Goal: Navigation & Orientation: Find specific page/section

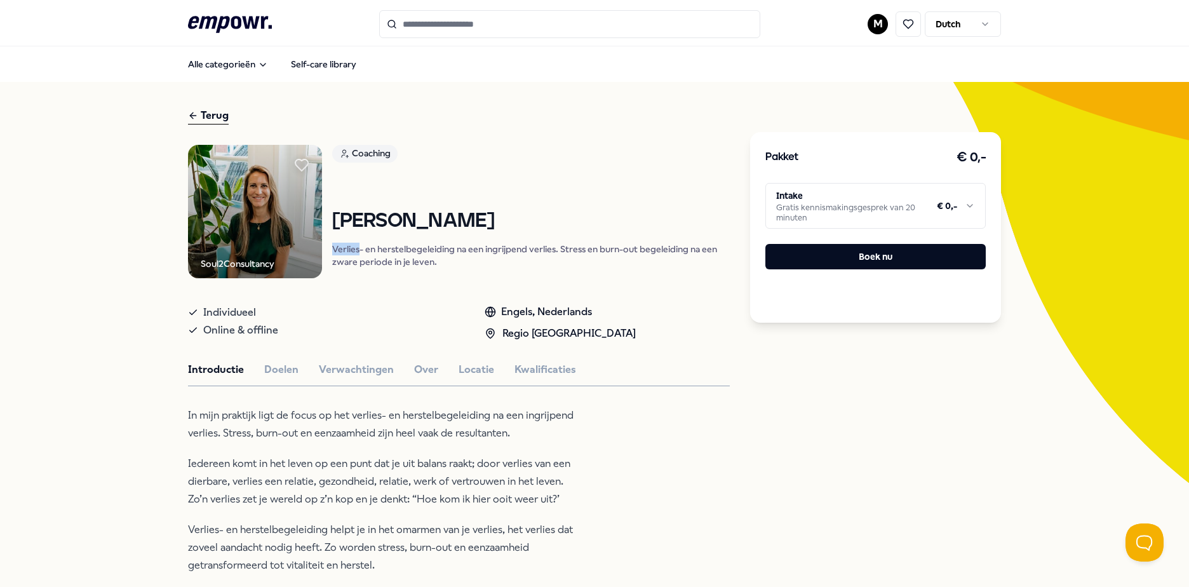
drag, startPoint x: 328, startPoint y: 248, endPoint x: 355, endPoint y: 248, distance: 27.3
click at [355, 248] on p "Verlies- en herstelbegeleiding na een ingrijpend verlies. Stress en burn-out be…" at bounding box center [531, 255] width 398 height 25
copy p "Verlies"
click at [556, 371] on button "Kwalificaties" at bounding box center [545, 369] width 62 height 17
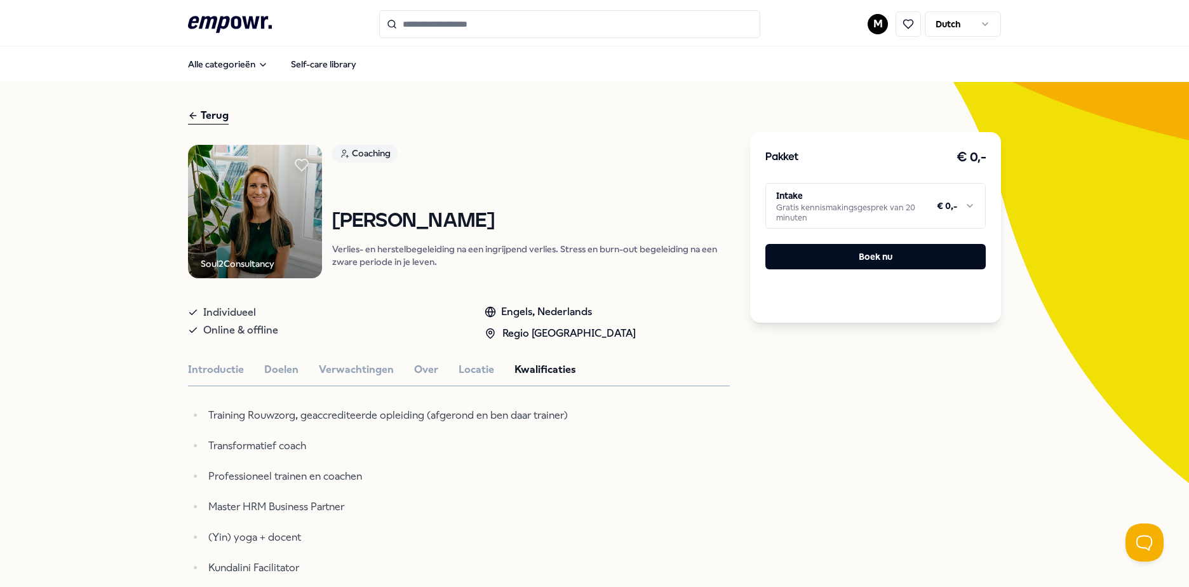
click at [930, 208] on html ".empowr-logo_svg__cls-1{fill:#03032f} M Dutch Alle categorieën Self-care librar…" at bounding box center [594, 293] width 1189 height 587
click at [915, 474] on html ".empowr-logo_svg__cls-1{fill:#03032f} M Dutch Alle categorieën Self-care librar…" at bounding box center [594, 293] width 1189 height 587
click at [201, 117] on div "Terug" at bounding box center [208, 115] width 41 height 17
click at [209, 57] on button "Alle categorieën" at bounding box center [228, 63] width 100 height 25
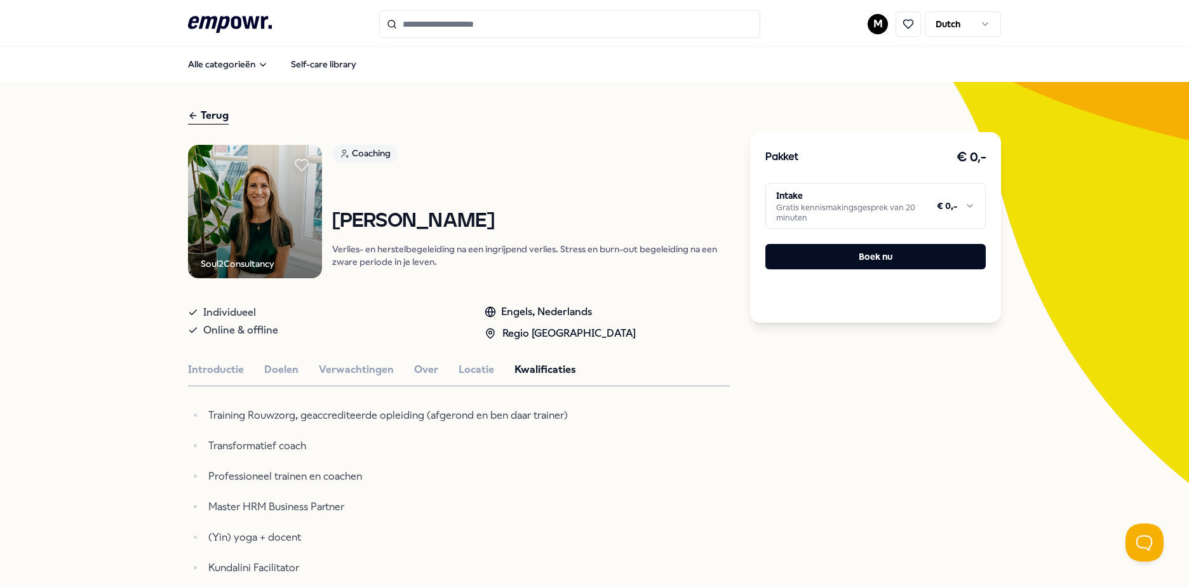
click at [874, 25] on html ".empowr-logo_svg__cls-1{fill:#03032f} M Dutch Alle categorieën Self-care librar…" at bounding box center [594, 293] width 1189 height 587
click at [857, 58] on div "Dashboard" at bounding box center [873, 66] width 126 height 37
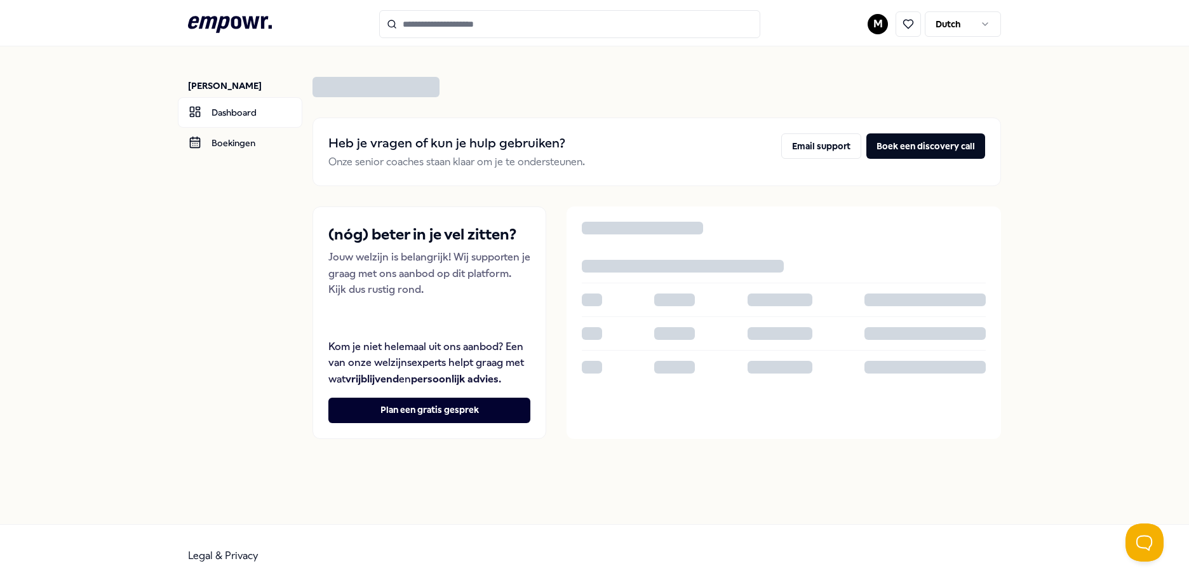
click at [866, 28] on div ".empowr-logo_svg__cls-1{fill:#03032f} M Dutch" at bounding box center [594, 24] width 813 height 28
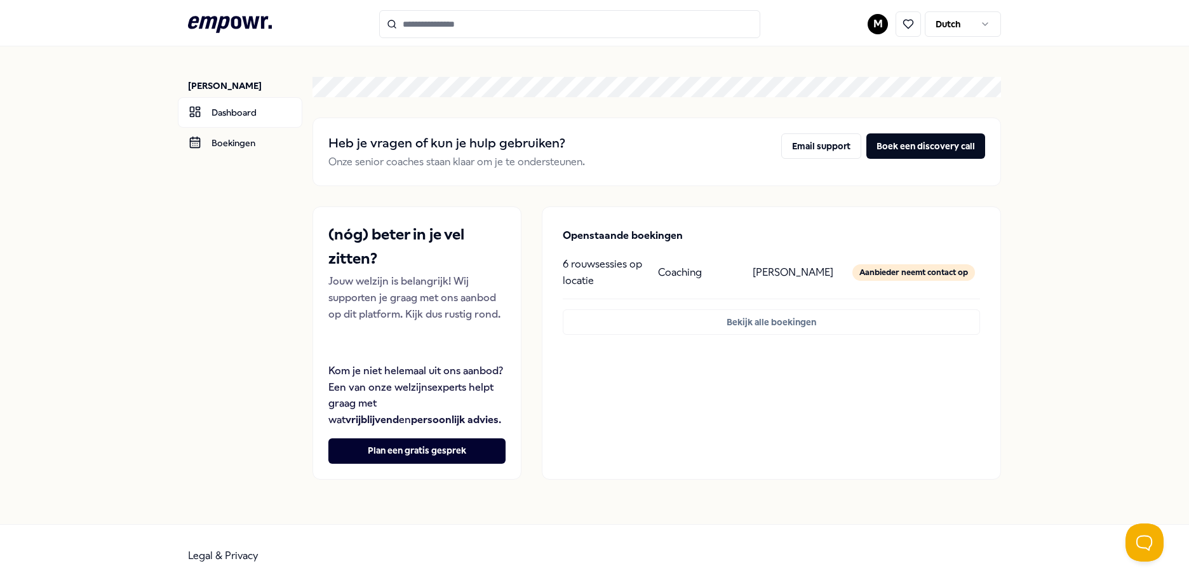
click at [828, 276] on p "[PERSON_NAME]" at bounding box center [793, 272] width 81 height 17
click at [882, 19] on html ".empowr-logo_svg__cls-1{fill:#03032f} M Dutch [PERSON_NAME] Dashboard Boekingen…" at bounding box center [594, 293] width 1189 height 587
click at [862, 100] on div "Boekingen" at bounding box center [878, 102] width 126 height 37
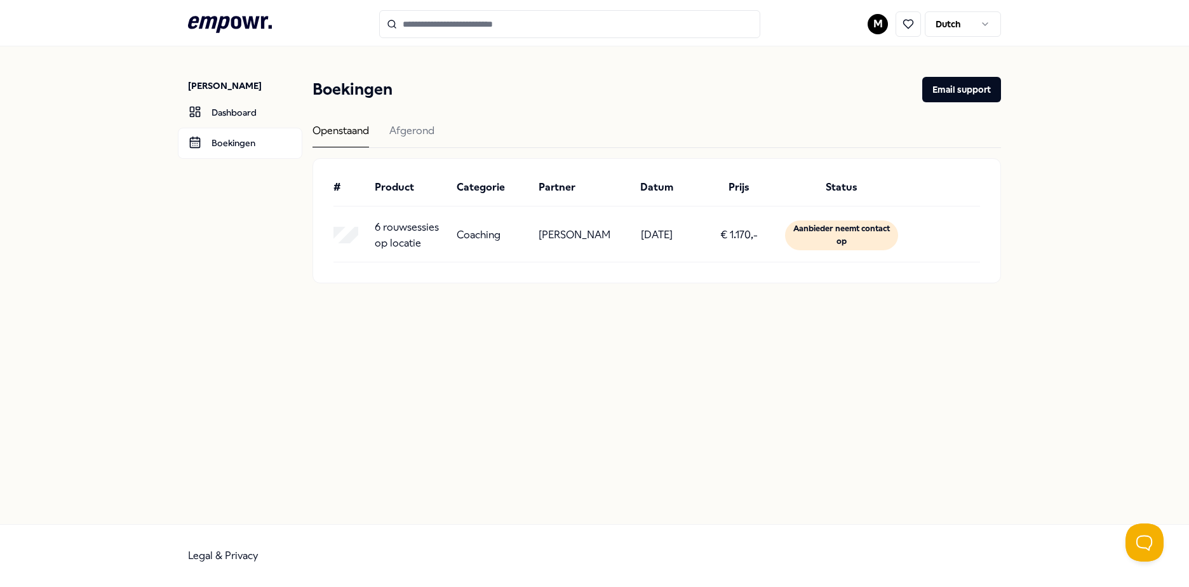
click at [883, 23] on html ".empowr-logo_svg__cls-1{fill:#03032f} M Dutch [PERSON_NAME] Dashboard Boekingen…" at bounding box center [594, 293] width 1189 height 587
click at [859, 112] on div "Boekingen" at bounding box center [878, 102] width 126 height 37
click at [879, 32] on html ".empowr-logo_svg__cls-1{fill:#03032f} M Dutch [PERSON_NAME] Dashboard Boekingen…" at bounding box center [594, 293] width 1189 height 587
click at [879, 51] on div "Dashboard" at bounding box center [878, 66] width 126 height 37
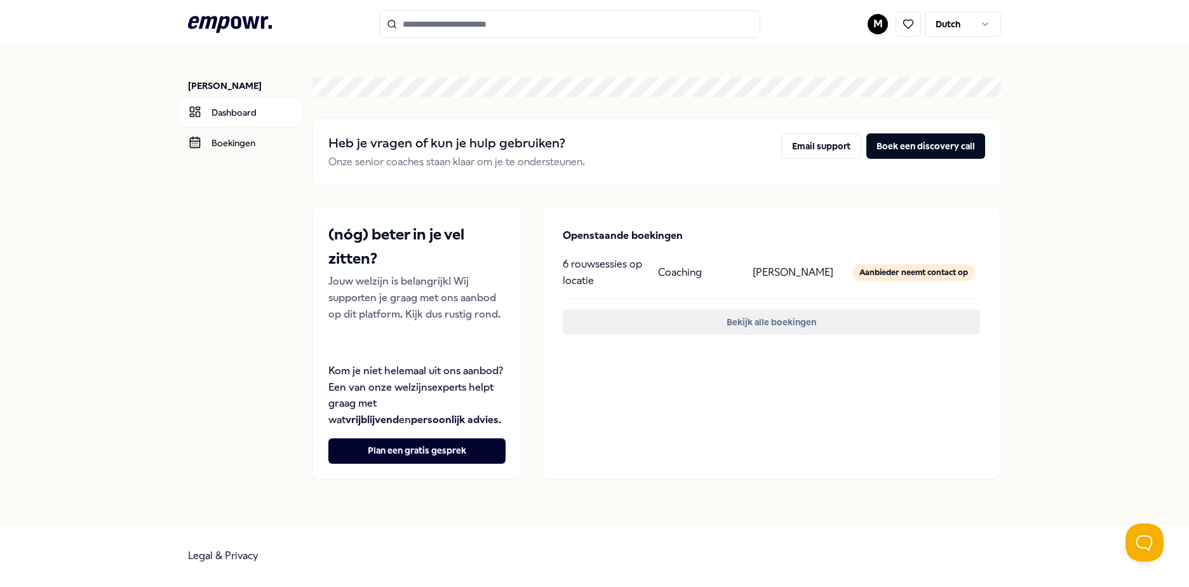
click at [809, 322] on button "Bekijk alle boekingen" at bounding box center [771, 321] width 417 height 25
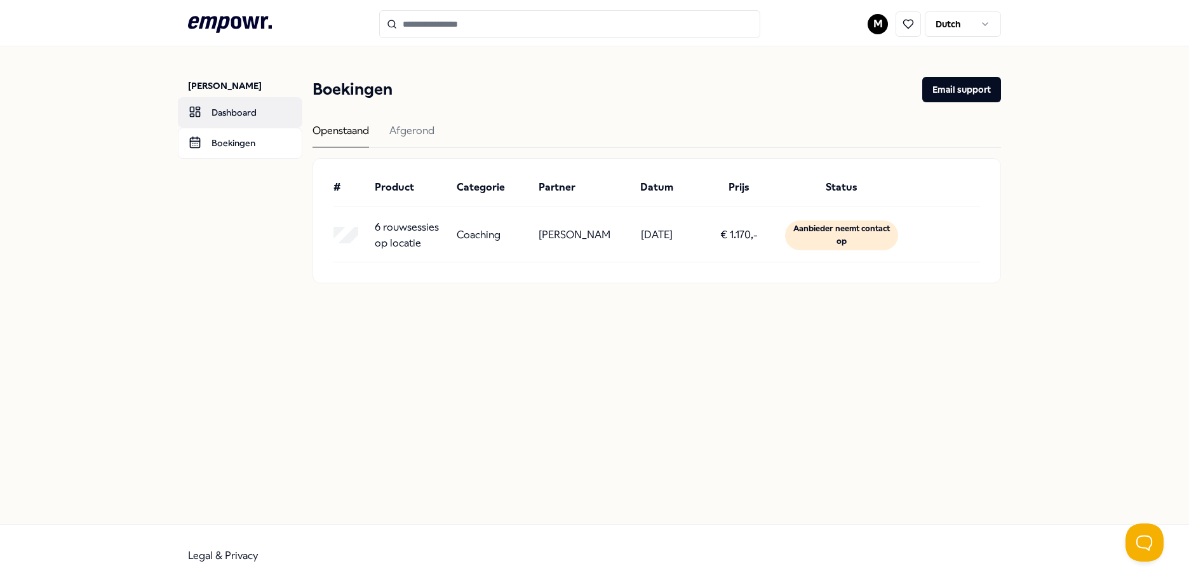
click at [285, 109] on link "Dashboard" at bounding box center [240, 112] width 124 height 30
